Goal: Find specific page/section

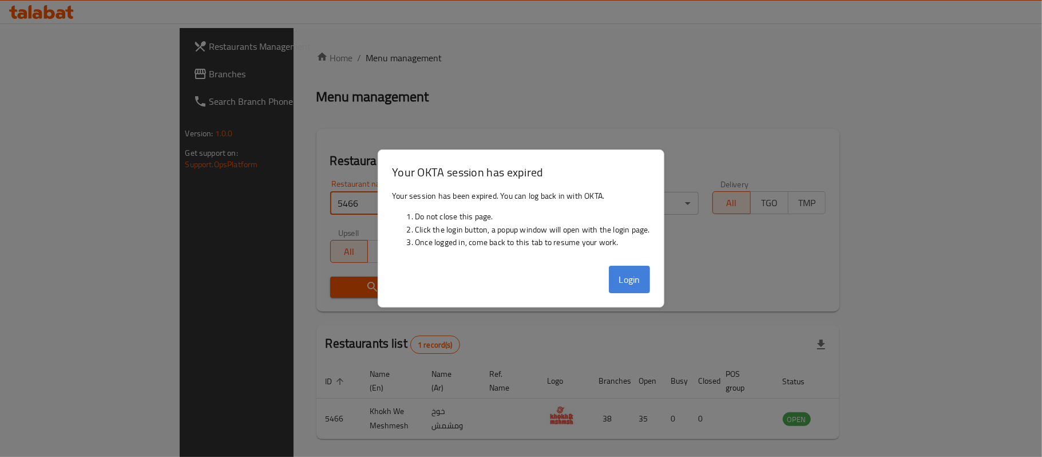
click at [624, 271] on button "Login" at bounding box center [629, 279] width 41 height 27
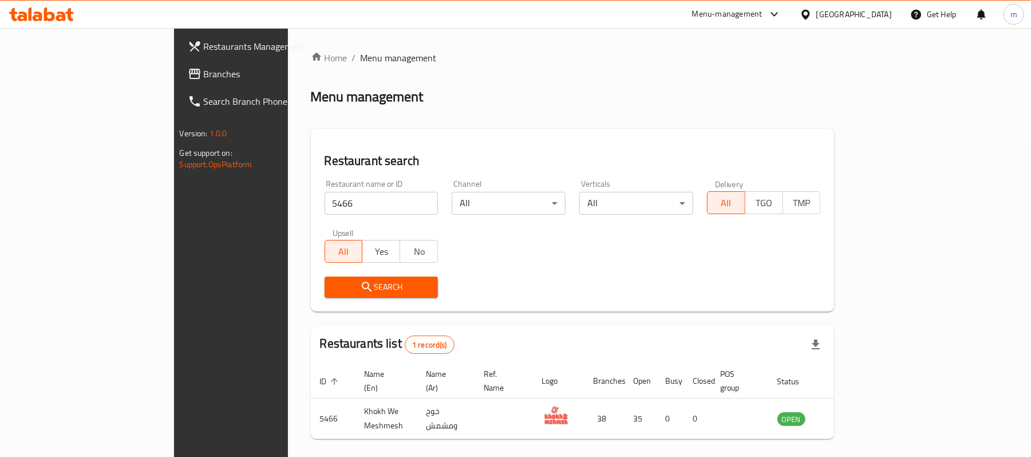
click at [204, 74] on span "Branches" at bounding box center [270, 74] width 133 height 14
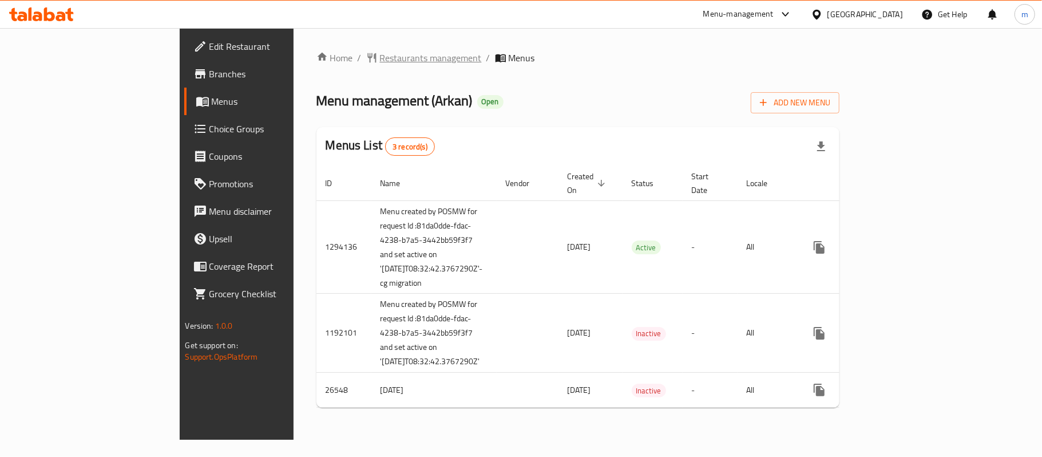
click at [380, 51] on span "Restaurants management" at bounding box center [431, 58] width 102 height 14
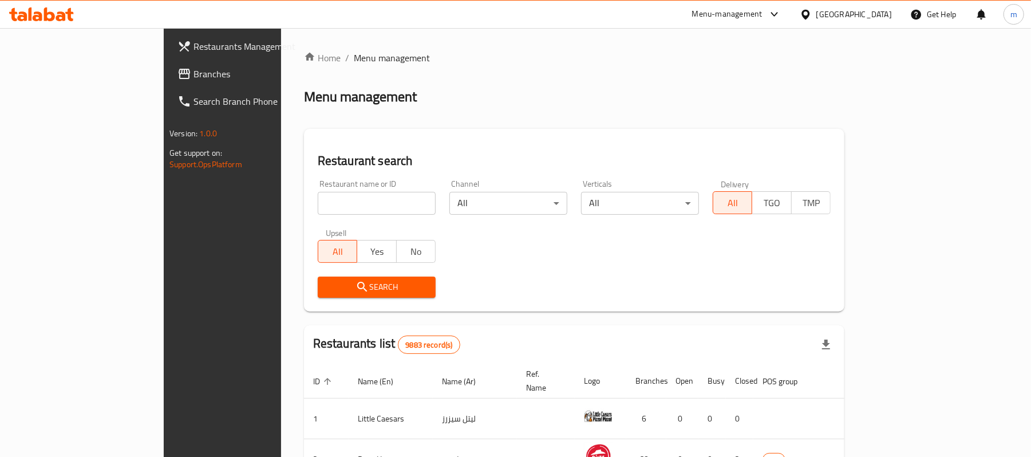
click at [318, 200] on input "search" at bounding box center [377, 203] width 118 height 23
paste input "13810"
type input "13810"
click at [327, 288] on span "Search" at bounding box center [377, 287] width 100 height 14
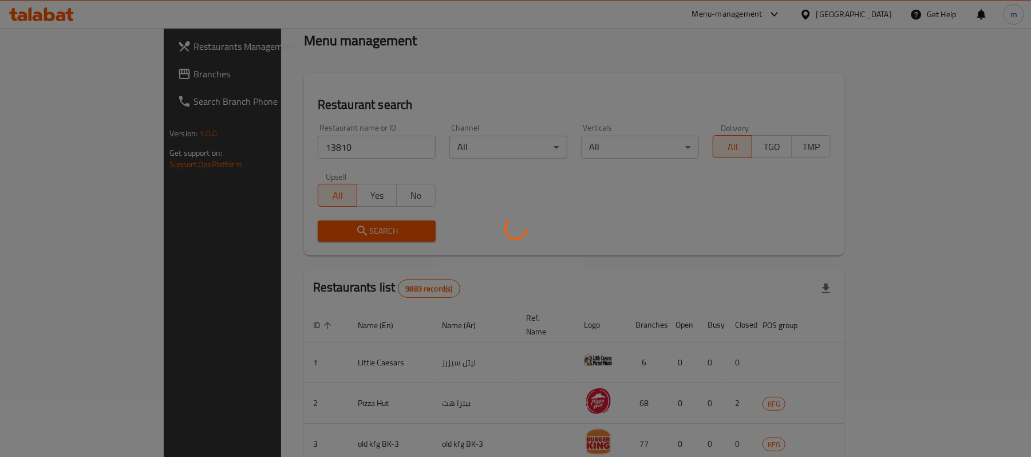
scroll to position [32, 0]
